Goal: Information Seeking & Learning: Learn about a topic

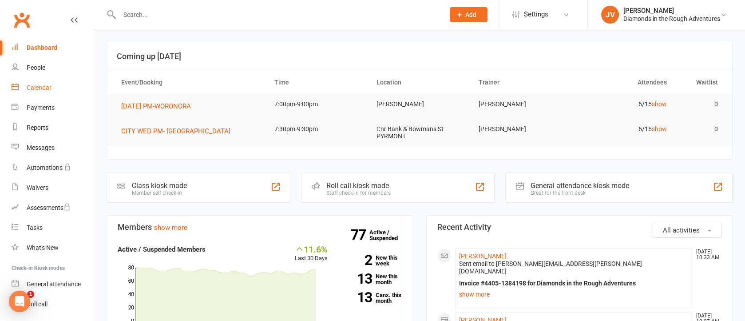
click at [49, 87] on div "Calendar" at bounding box center [39, 87] width 25 height 7
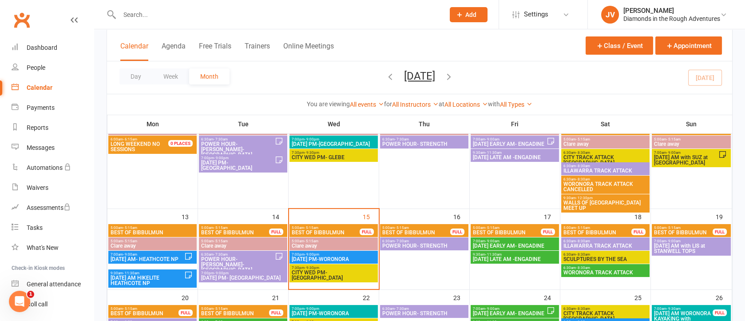
scroll to position [200, 0]
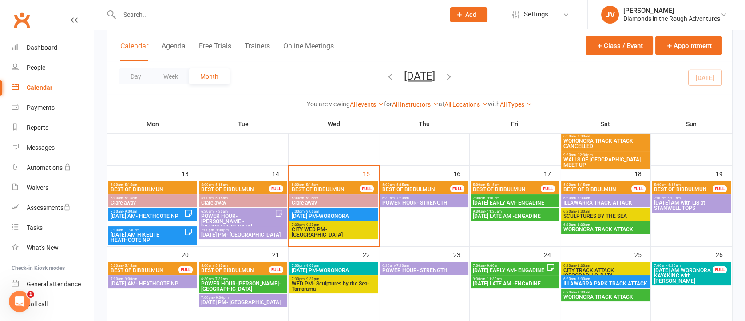
click at [338, 211] on span "7:00pm - 9:00pm" at bounding box center [333, 211] width 85 height 4
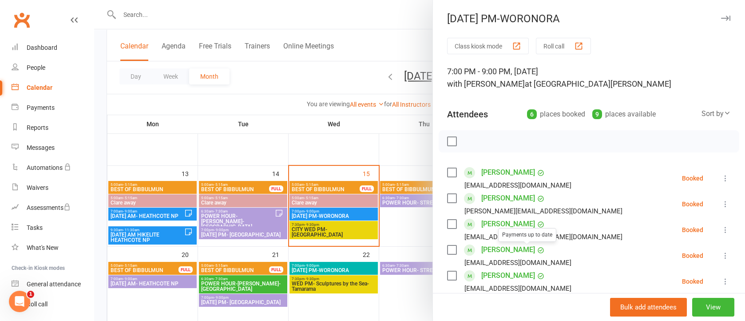
scroll to position [67, 0]
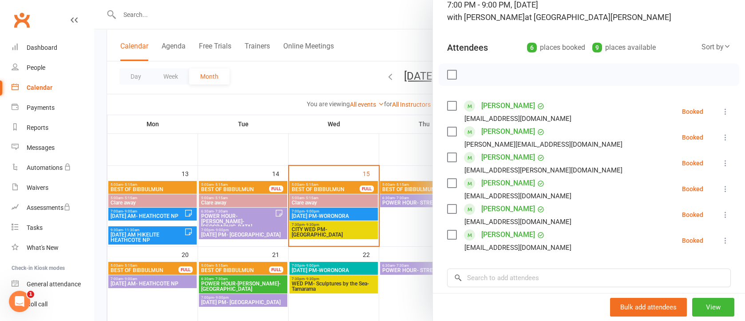
click at [395, 20] on div at bounding box center [419, 160] width 651 height 321
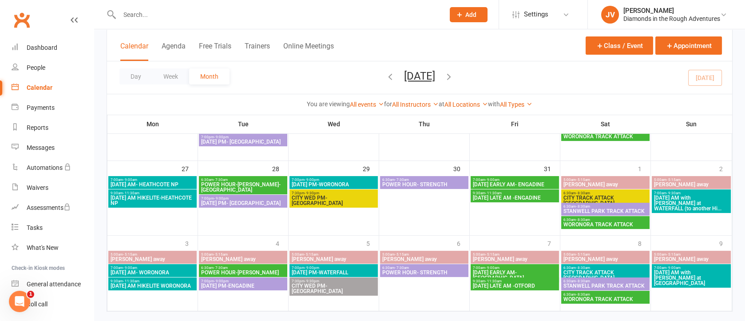
scroll to position [375, 0]
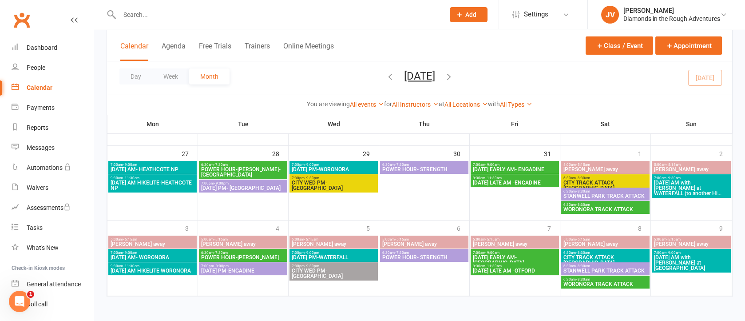
click at [454, 74] on icon "button" at bounding box center [449, 76] width 10 height 10
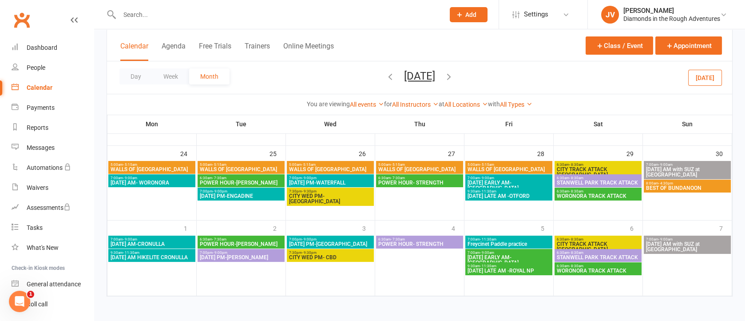
click at [268, 167] on span "WALLS OF [GEOGRAPHIC_DATA]" at bounding box center [240, 169] width 83 height 5
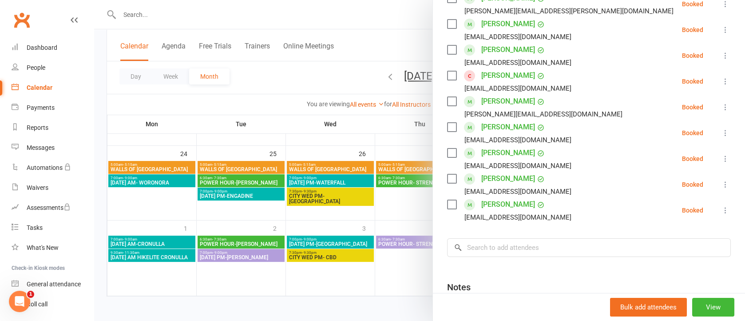
scroll to position [0, 0]
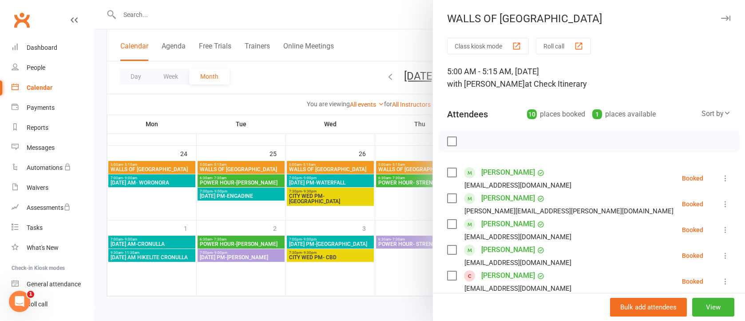
click at [721, 17] on icon "button" at bounding box center [725, 18] width 9 height 5
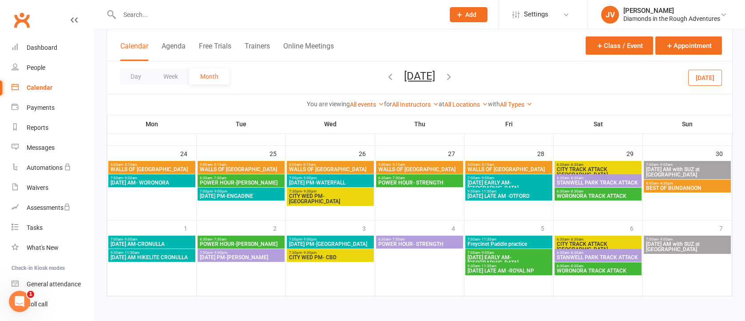
click at [704, 81] on button "[DATE]" at bounding box center [705, 77] width 34 height 16
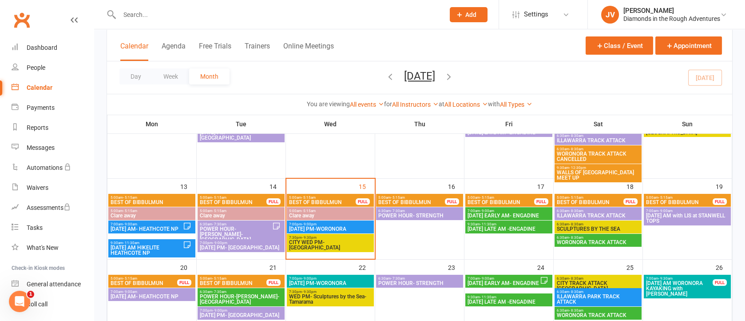
scroll to position [170, 0]
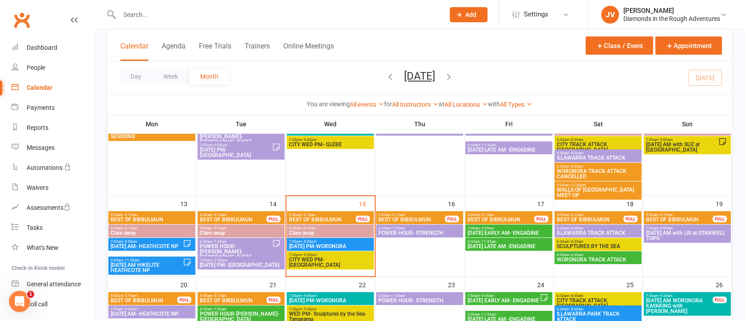
click at [445, 228] on span "6:30am - 7:30am" at bounding box center [419, 228] width 83 height 4
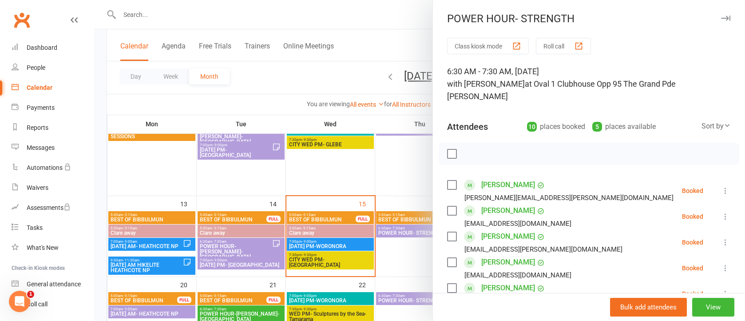
click at [721, 18] on icon "button" at bounding box center [725, 18] width 9 height 5
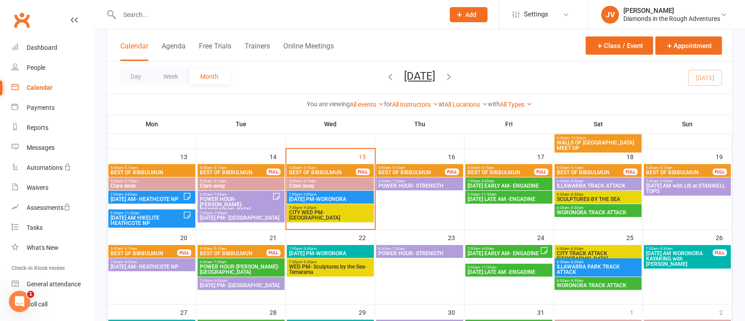
scroll to position [236, 0]
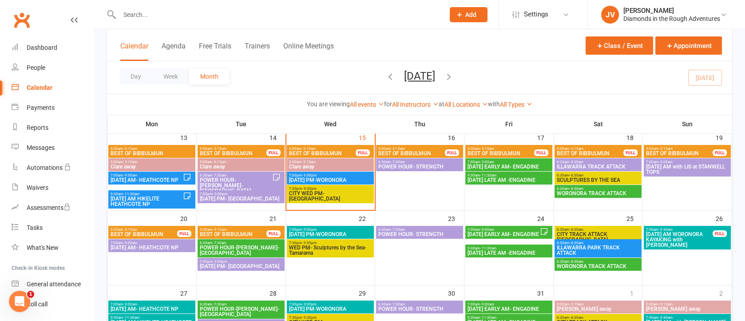
click at [683, 231] on span "[DATE] AM WORONORA KAYAKING with [PERSON_NAME]" at bounding box center [679, 239] width 67 height 16
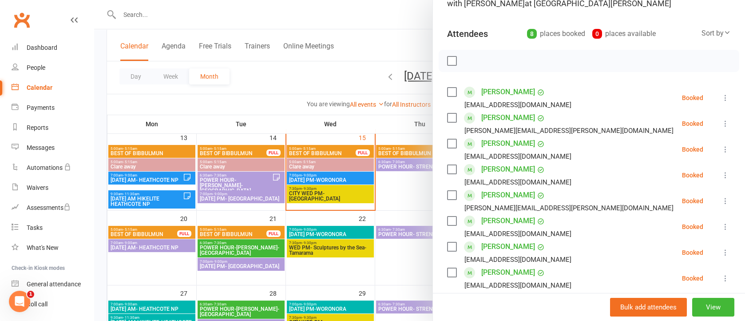
scroll to position [0, 0]
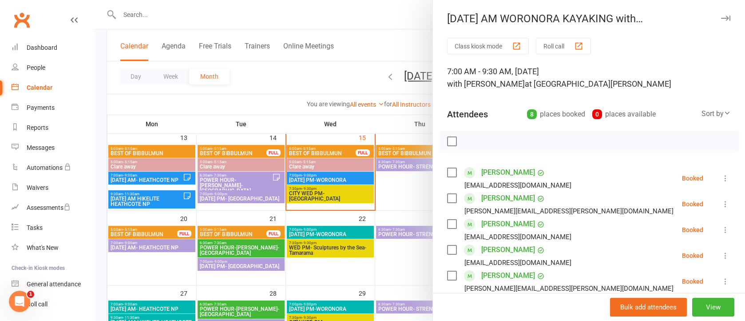
click at [721, 16] on icon "button" at bounding box center [725, 18] width 9 height 5
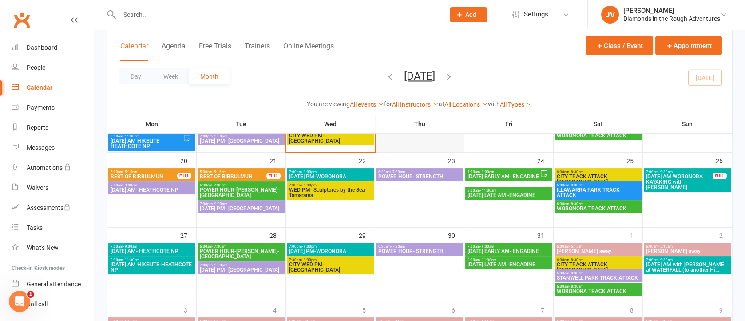
scroll to position [369, 0]
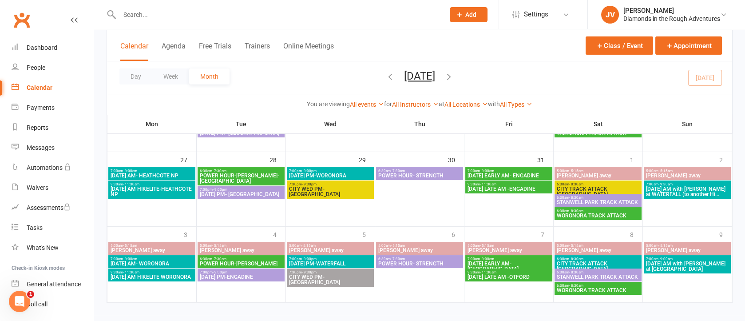
click at [166, 186] on span "[DATE] AM HIKELITE-HEATHCOTE NP" at bounding box center [151, 191] width 83 height 11
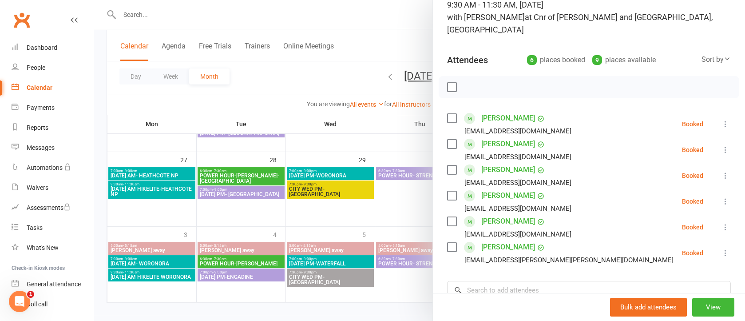
scroll to position [0, 0]
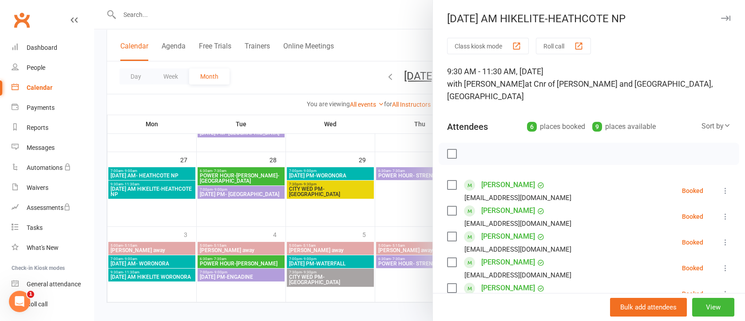
click at [709, 12] on div "[DATE] AM HIKELITE-HEATHCOTE NP Class kiosk mode Roll call 9:30 AM - 11:30 AM, …" at bounding box center [589, 160] width 313 height 321
click at [721, 20] on icon "button" at bounding box center [725, 18] width 9 height 5
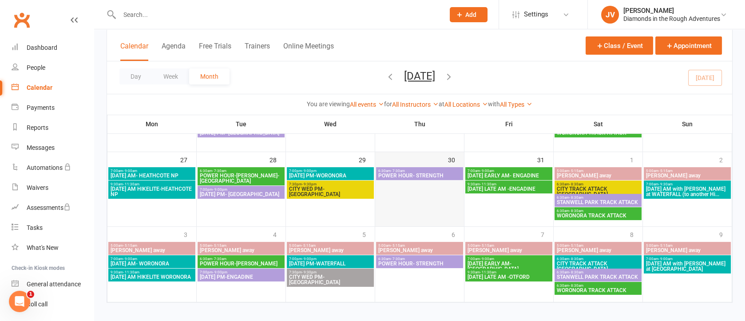
scroll to position [236, 0]
